Goal: Browse casually: Explore the website without a specific task or goal

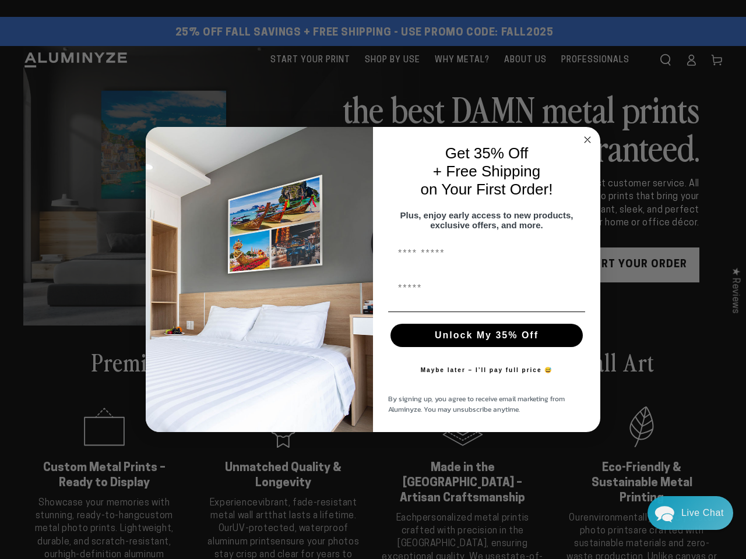
click at [373, 280] on div "Get 35% Off + Free Shipping on Your First Order! Plus, enjoy early access to ne…" at bounding box center [481, 280] width 216 height 282
click at [587, 137] on icon "Close dialog" at bounding box center [588, 140] width 6 height 6
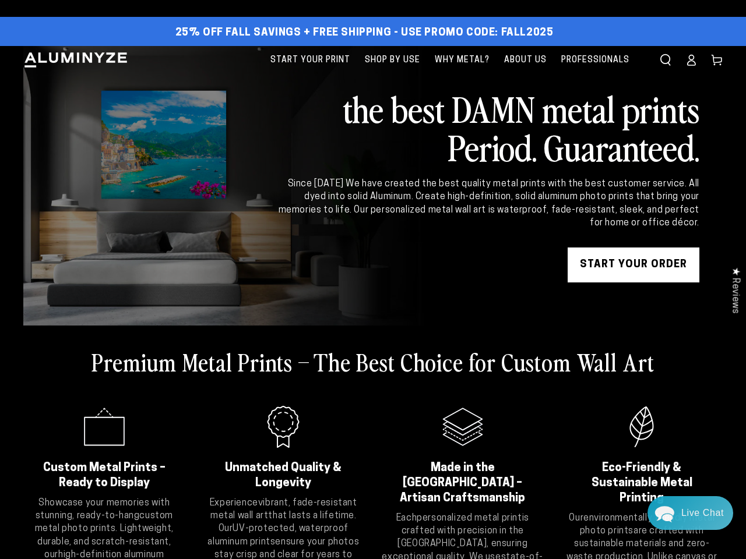
click at [487, 354] on button "Unlock My 35% Off" at bounding box center [486, 365] width 192 height 23
click at [487, 376] on div "Unlock My 35% Off" at bounding box center [487, 366] width 204 height 35
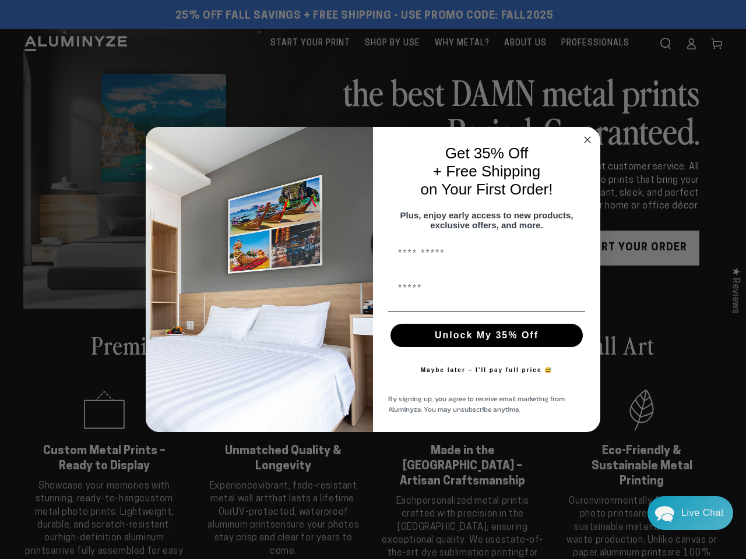
click at [373, 280] on div "Get 35% Off + Free Shipping on Your First Order! Plus, enjoy early access to ne…" at bounding box center [481, 280] width 216 height 282
click at [587, 137] on icon "Close dialog" at bounding box center [588, 140] width 6 height 6
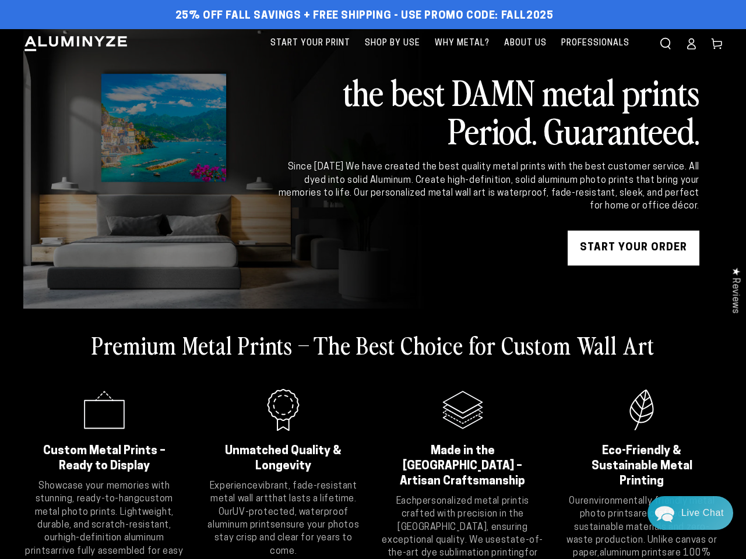
click at [487, 341] on h2 "Premium Metal Prints – The Best Choice for Custom Wall Art" at bounding box center [373, 345] width 563 height 30
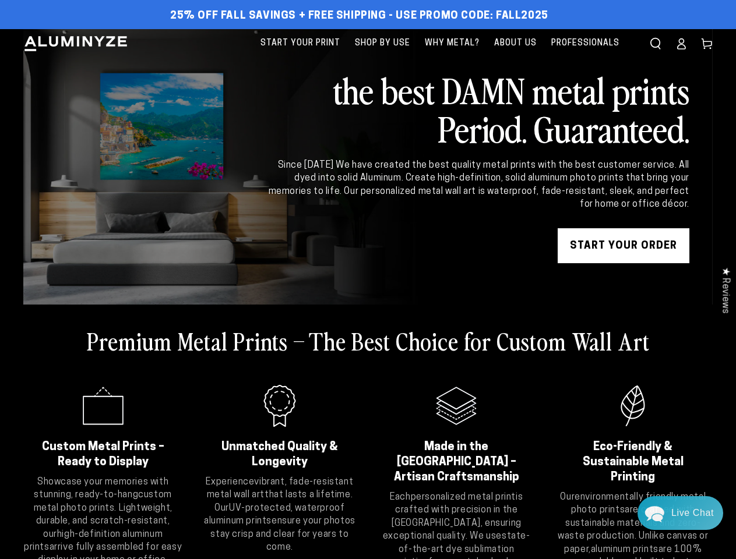
click at [487, 376] on slider-component ".cls-1{fill:#3a56a6;} Custom Metal Prints – Ready to Display Showcase your memo…" at bounding box center [367, 478] width 689 height 209
